Goal: Task Accomplishment & Management: Manage account settings

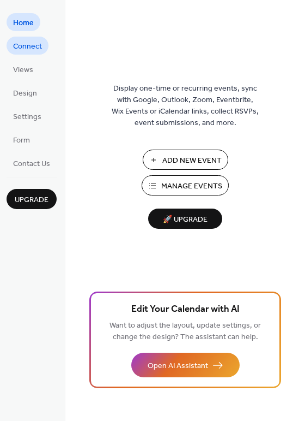
click at [20, 47] on span "Connect" at bounding box center [27, 46] width 29 height 11
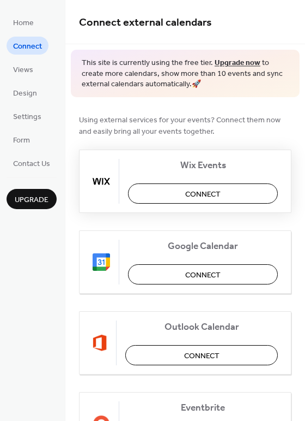
click at [214, 201] on button "Connect" at bounding box center [203, 193] width 150 height 20
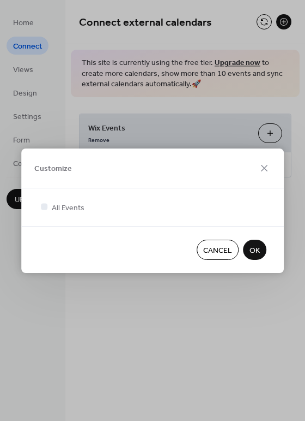
click at [254, 249] on span "OK" at bounding box center [255, 249] width 10 height 11
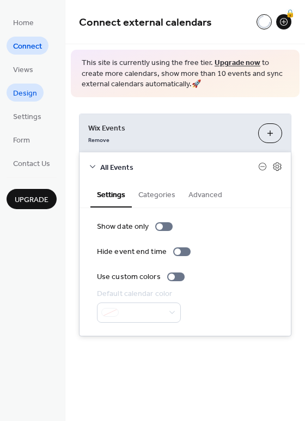
click at [34, 97] on span "Design" at bounding box center [25, 93] width 24 height 11
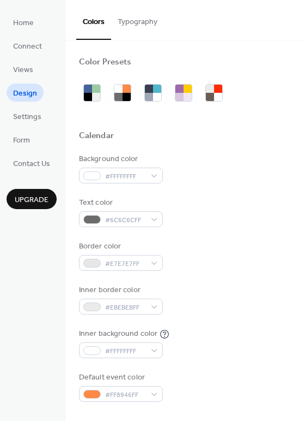
click at [132, 27] on button "Typography" at bounding box center [137, 19] width 53 height 39
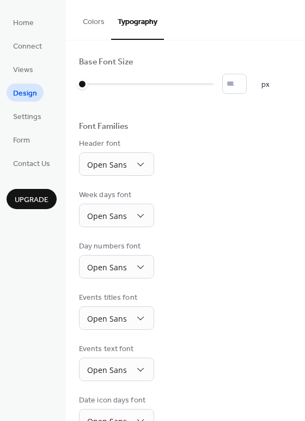
click at [100, 28] on button "Colors" at bounding box center [93, 19] width 35 height 39
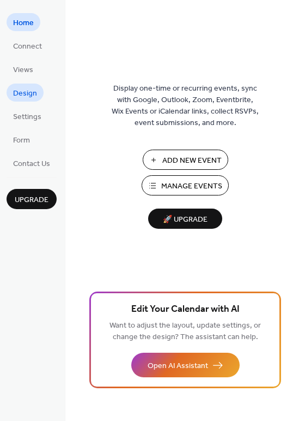
click at [29, 95] on span "Design" at bounding box center [25, 93] width 24 height 11
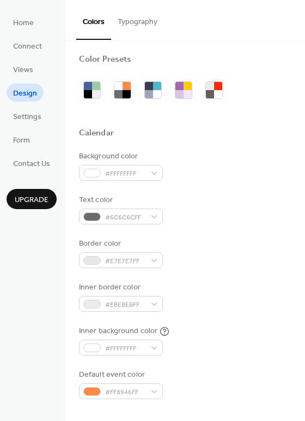
scroll to position [2, 0]
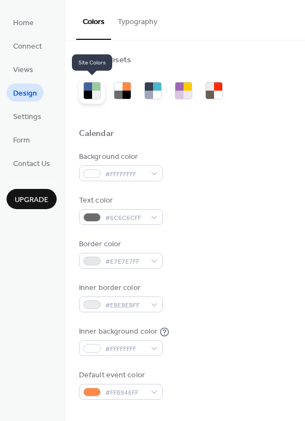
click at [86, 92] on div at bounding box center [88, 95] width 8 height 8
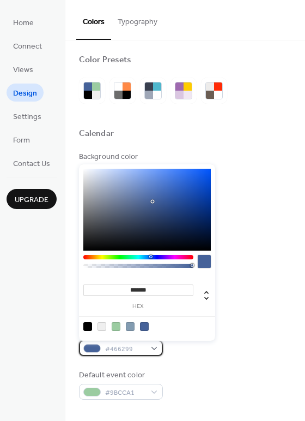
click at [137, 347] on span "#466299" at bounding box center [125, 348] width 40 height 11
click at [100, 325] on div at bounding box center [102, 326] width 9 height 9
type input "*******"
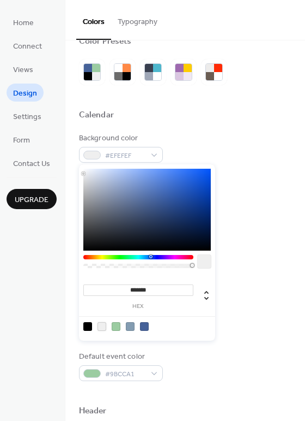
scroll to position [25, 0]
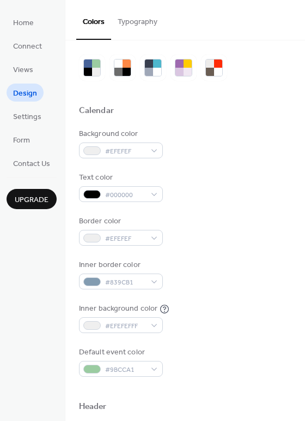
click at [237, 326] on div "Inner background color #EFEFEFFF" at bounding box center [185, 318] width 213 height 30
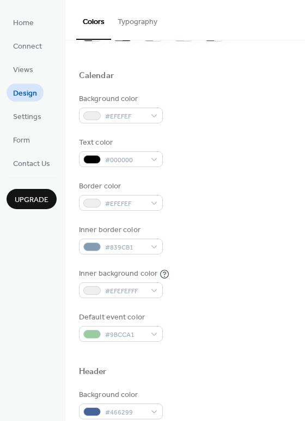
scroll to position [0, 0]
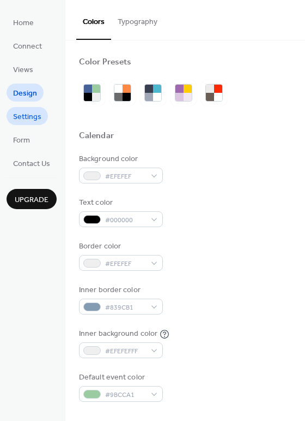
click at [28, 111] on span "Settings" at bounding box center [27, 116] width 28 height 11
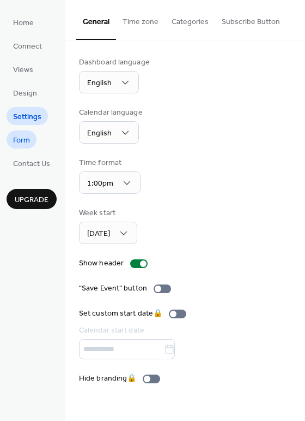
click at [22, 139] on span "Form" at bounding box center [21, 140] width 17 height 11
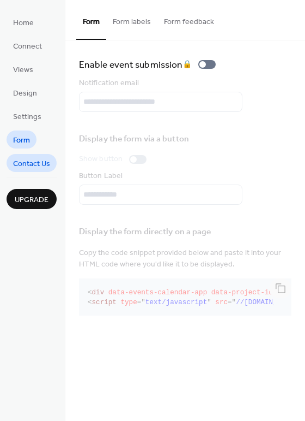
click at [30, 171] on link "Contact Us" at bounding box center [32, 163] width 50 height 18
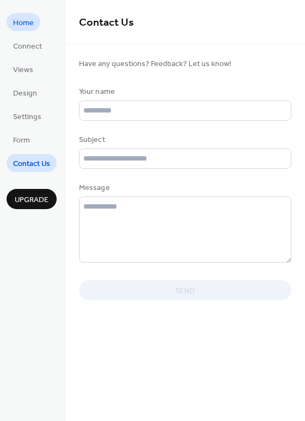
click at [29, 28] on span "Home" at bounding box center [23, 22] width 21 height 11
